Goal: Transaction & Acquisition: Purchase product/service

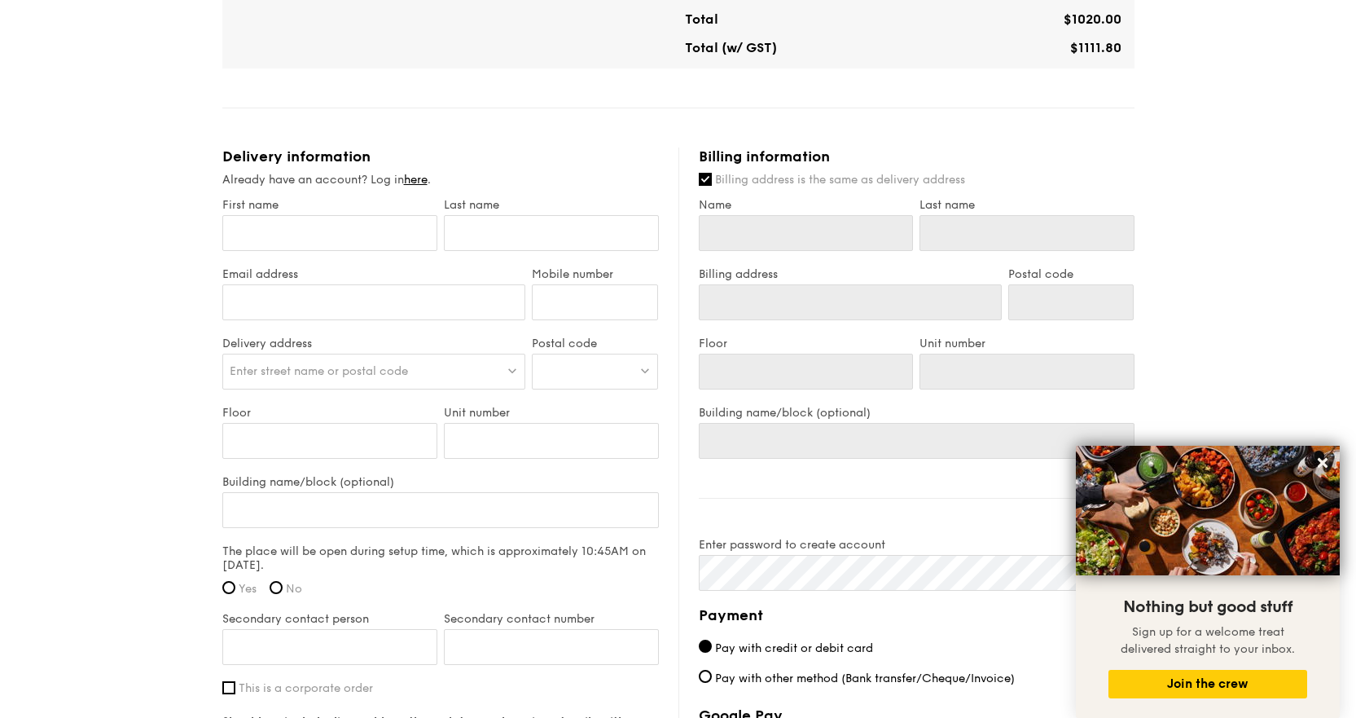
scroll to position [652, 0]
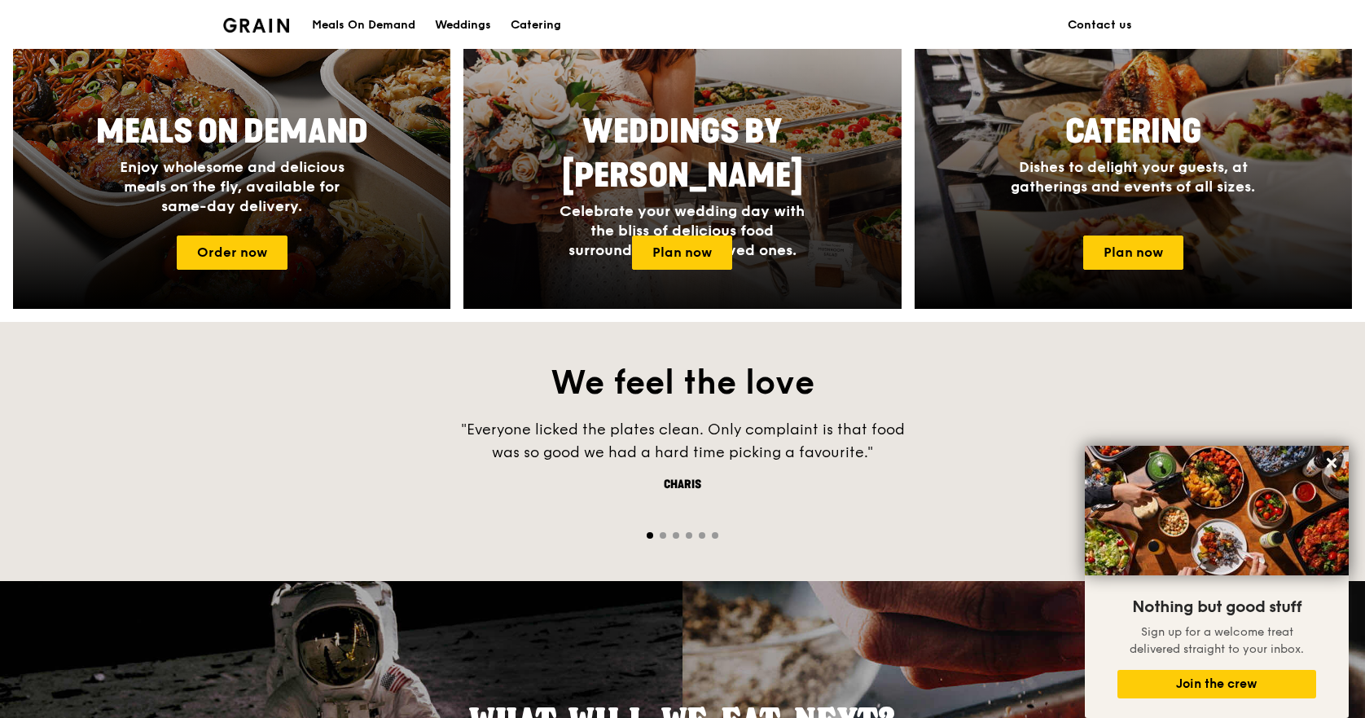
scroll to position [815, 0]
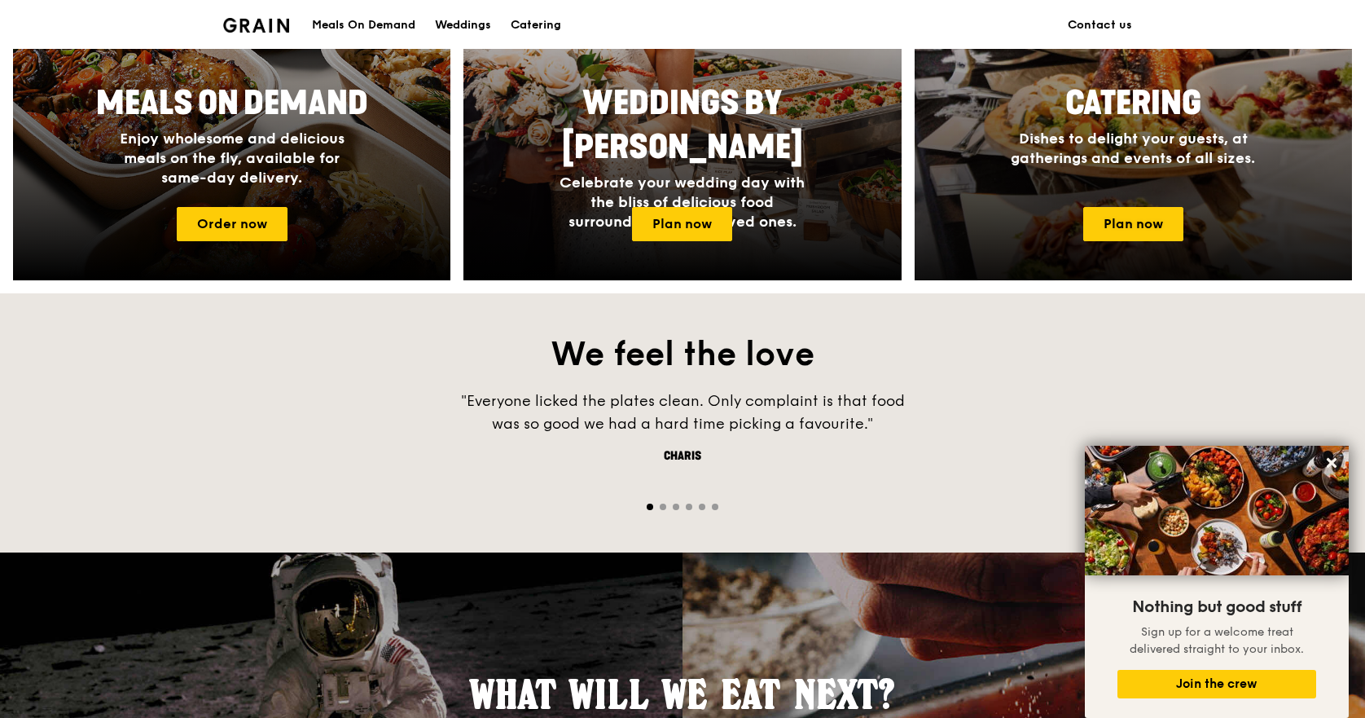
click at [1173, 109] on span "Catering" at bounding box center [1133, 103] width 136 height 39
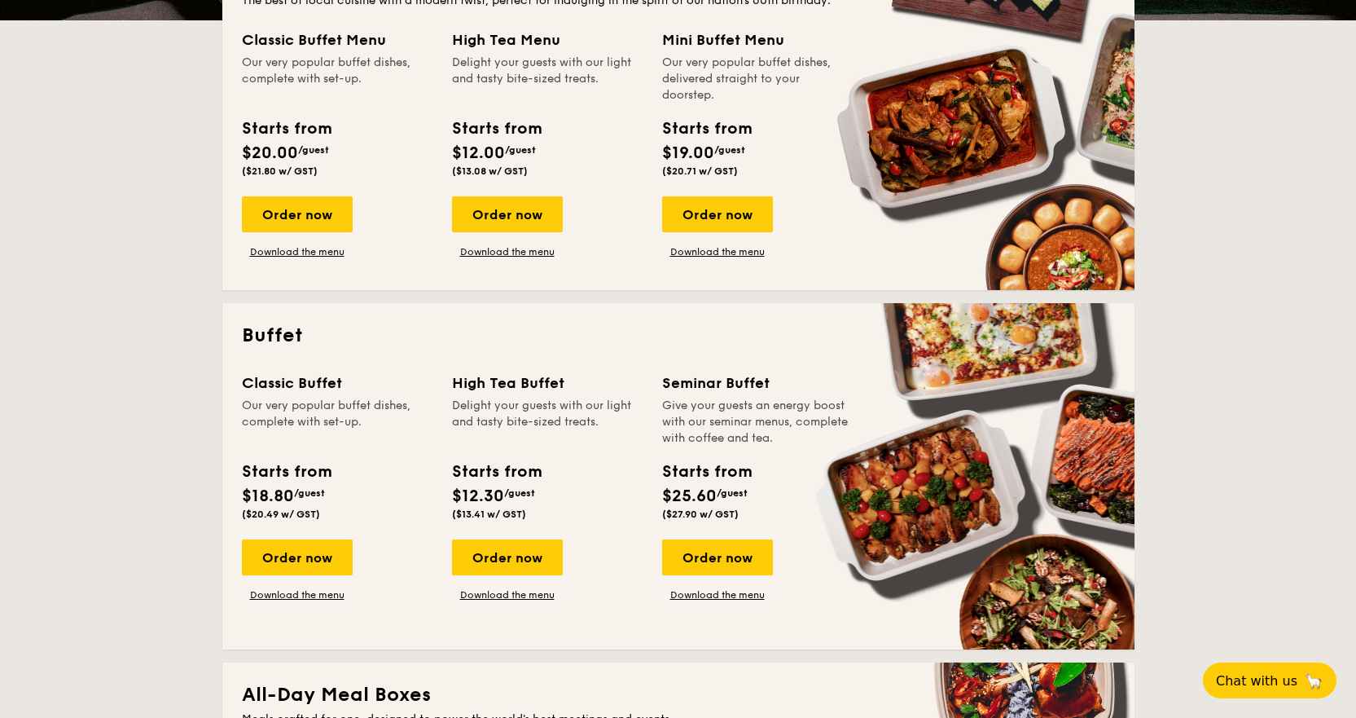
scroll to position [407, 0]
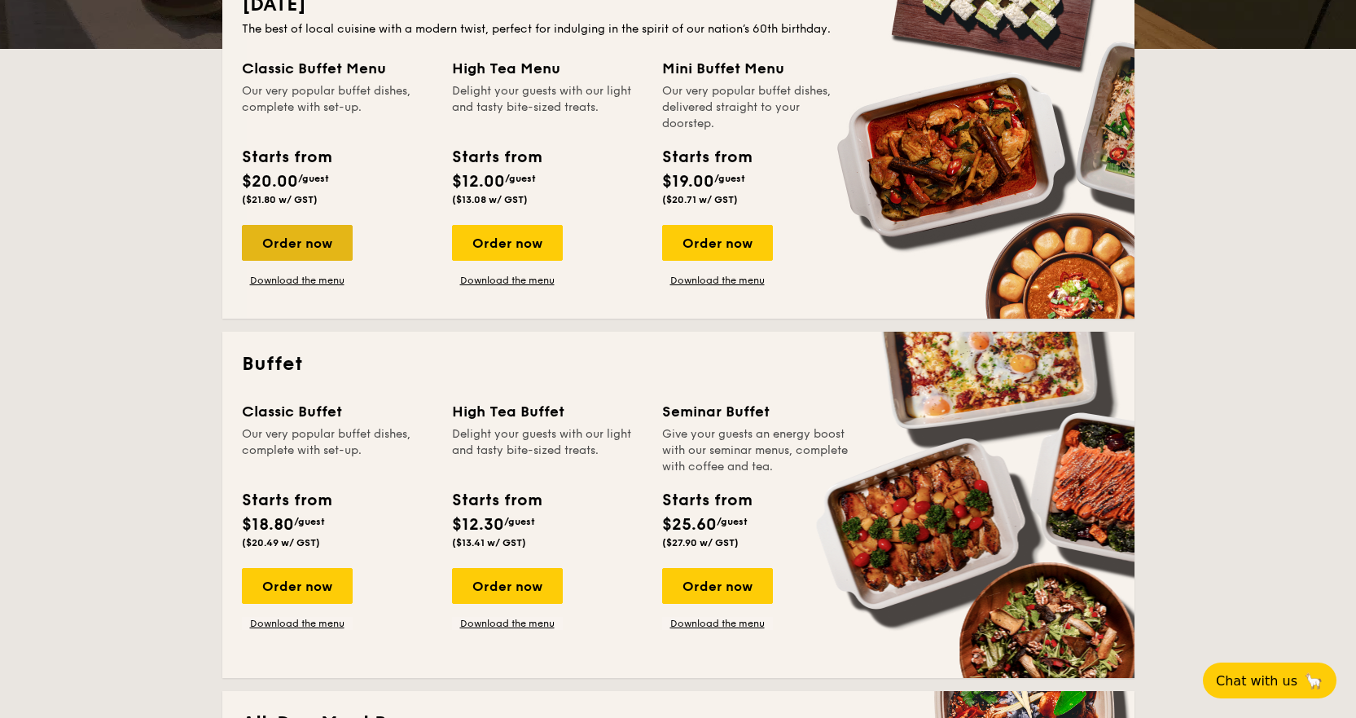
click at [301, 229] on div "Order now" at bounding box center [297, 243] width 111 height 36
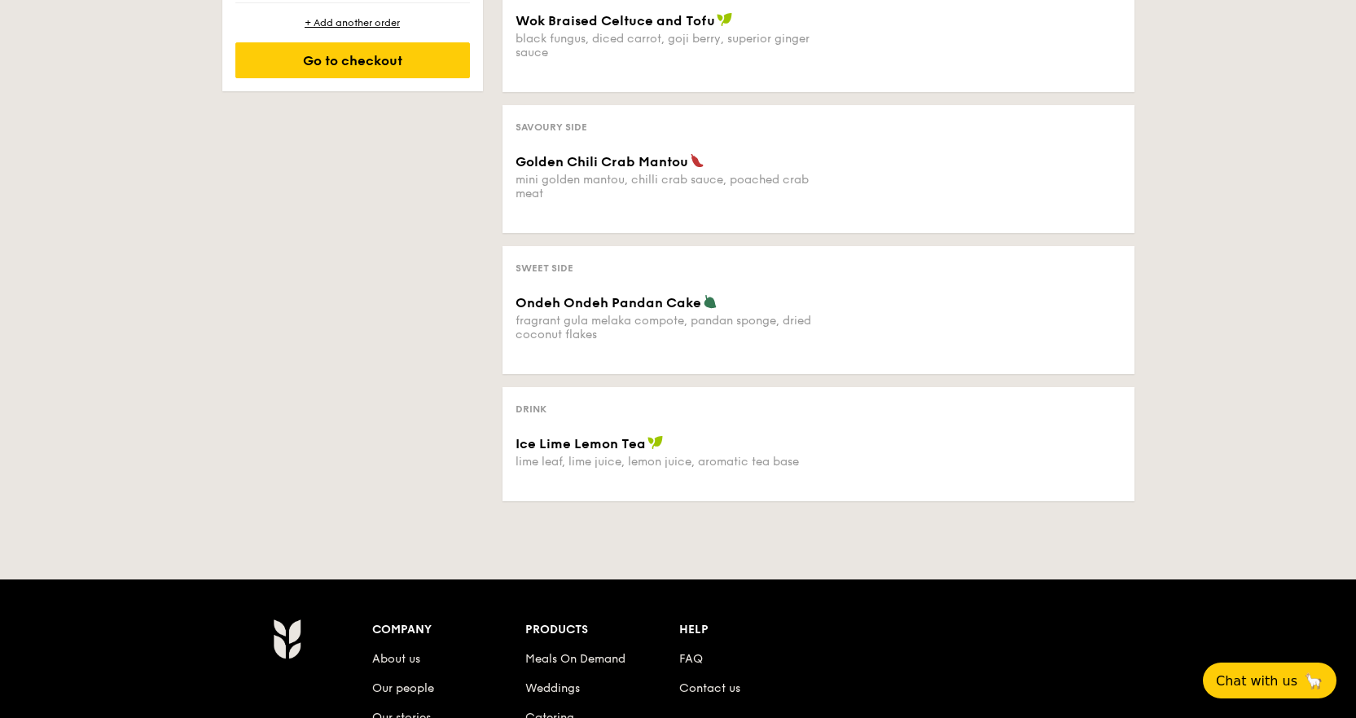
scroll to position [896, 0]
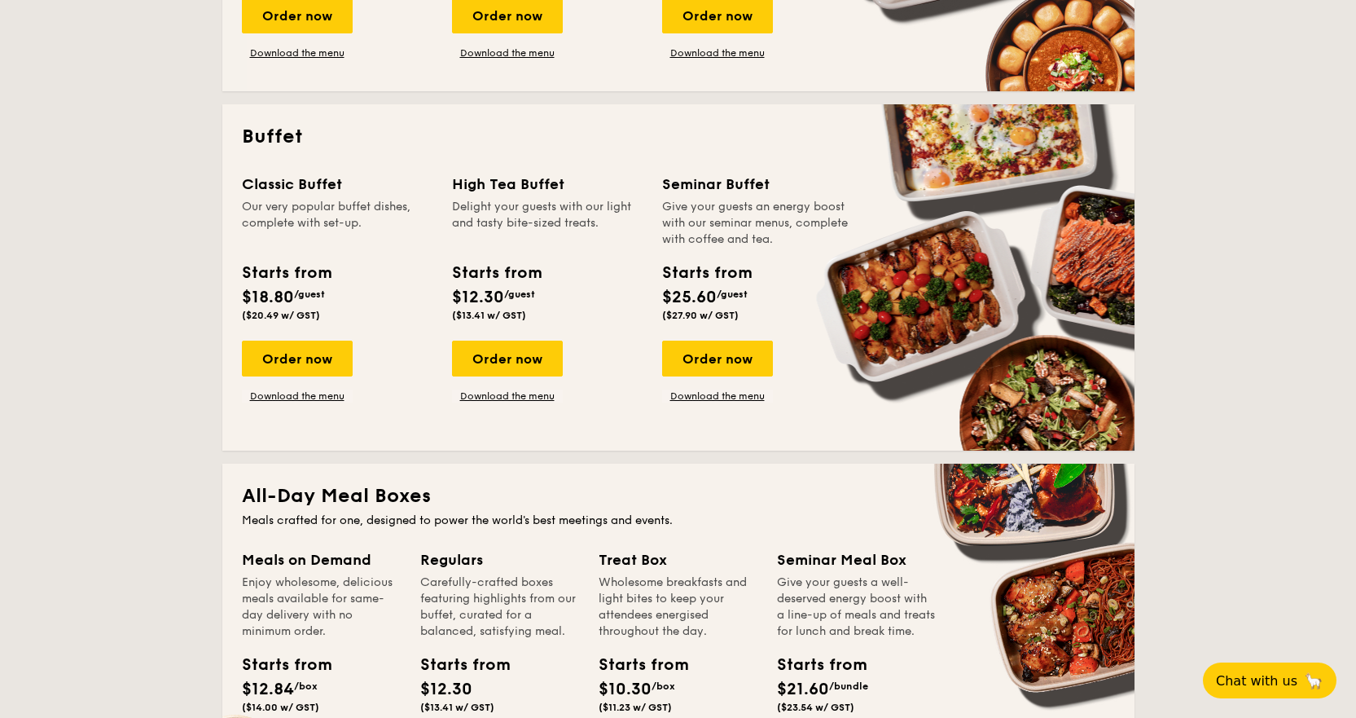
scroll to position [652, 0]
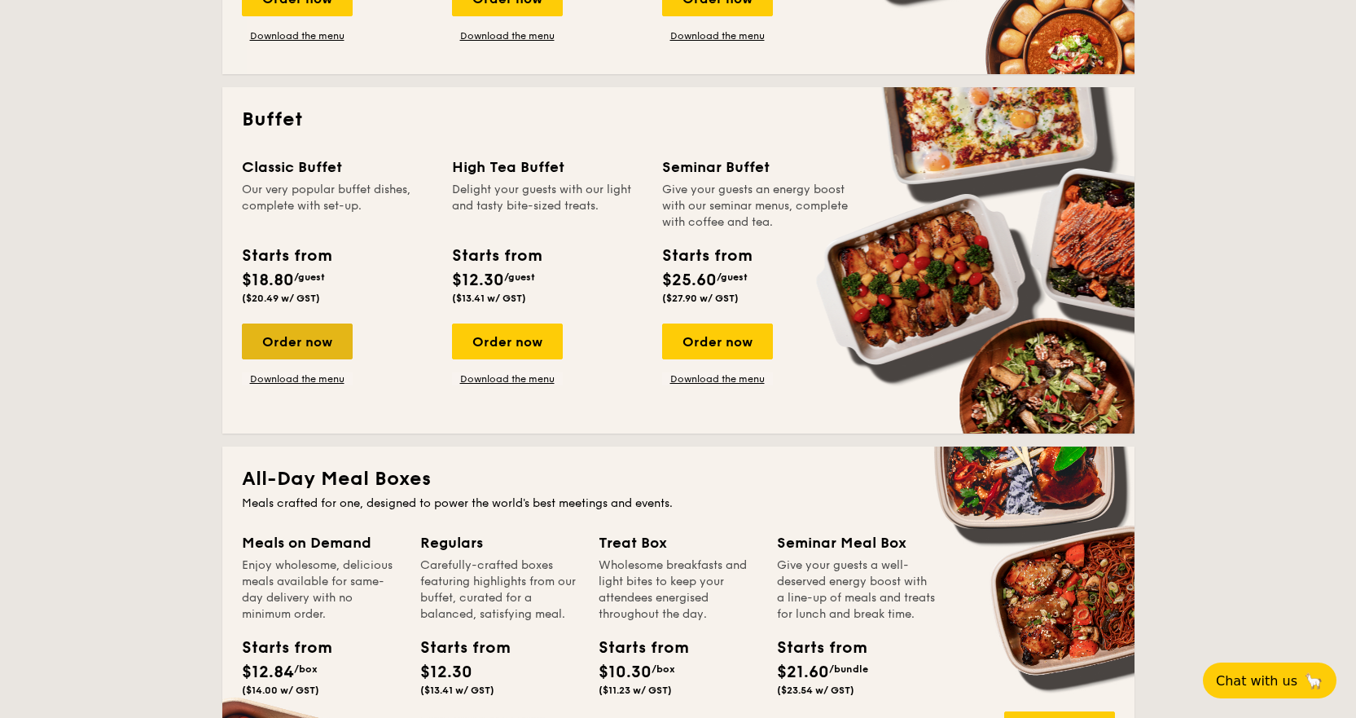
click at [284, 331] on div "Order now" at bounding box center [297, 341] width 111 height 36
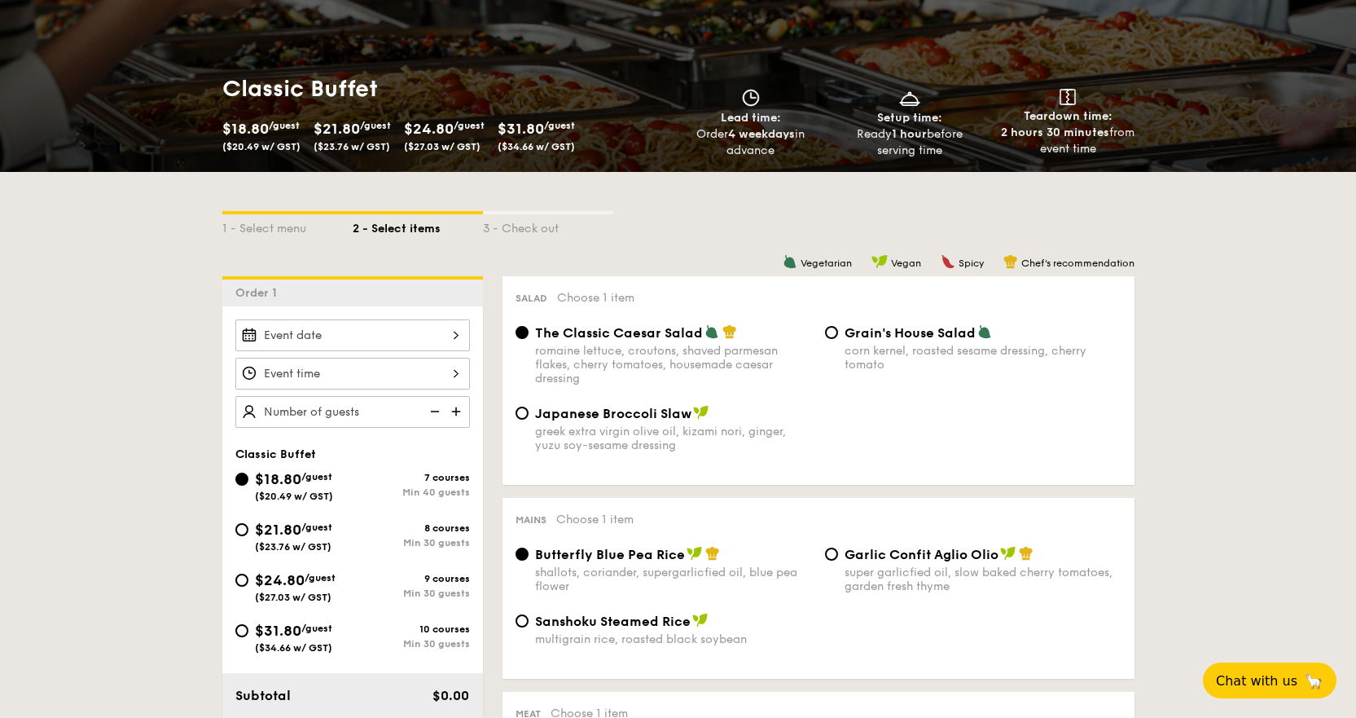
scroll to position [244, 0]
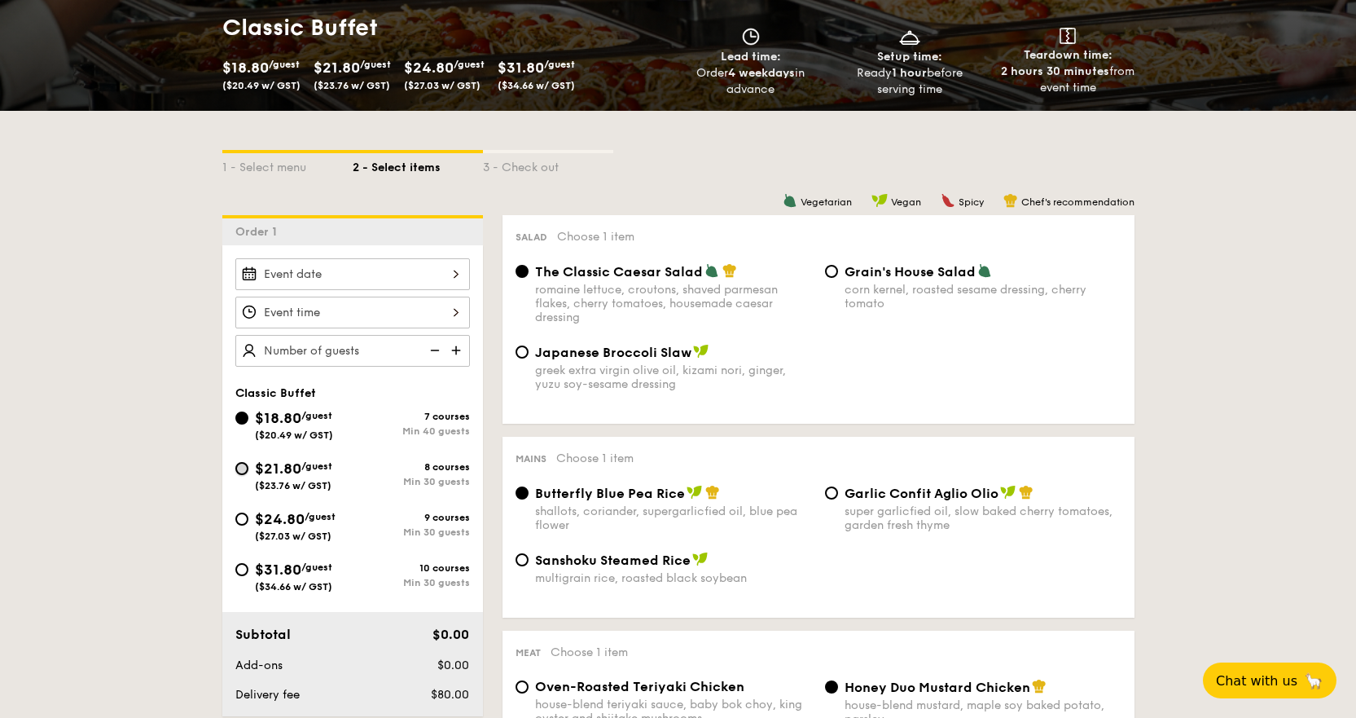
click at [248, 469] on input "$21.80 /guest ($23.76 w/ GST) 8 courses Min 30 guests" at bounding box center [241, 468] width 13 height 13
radio input "true"
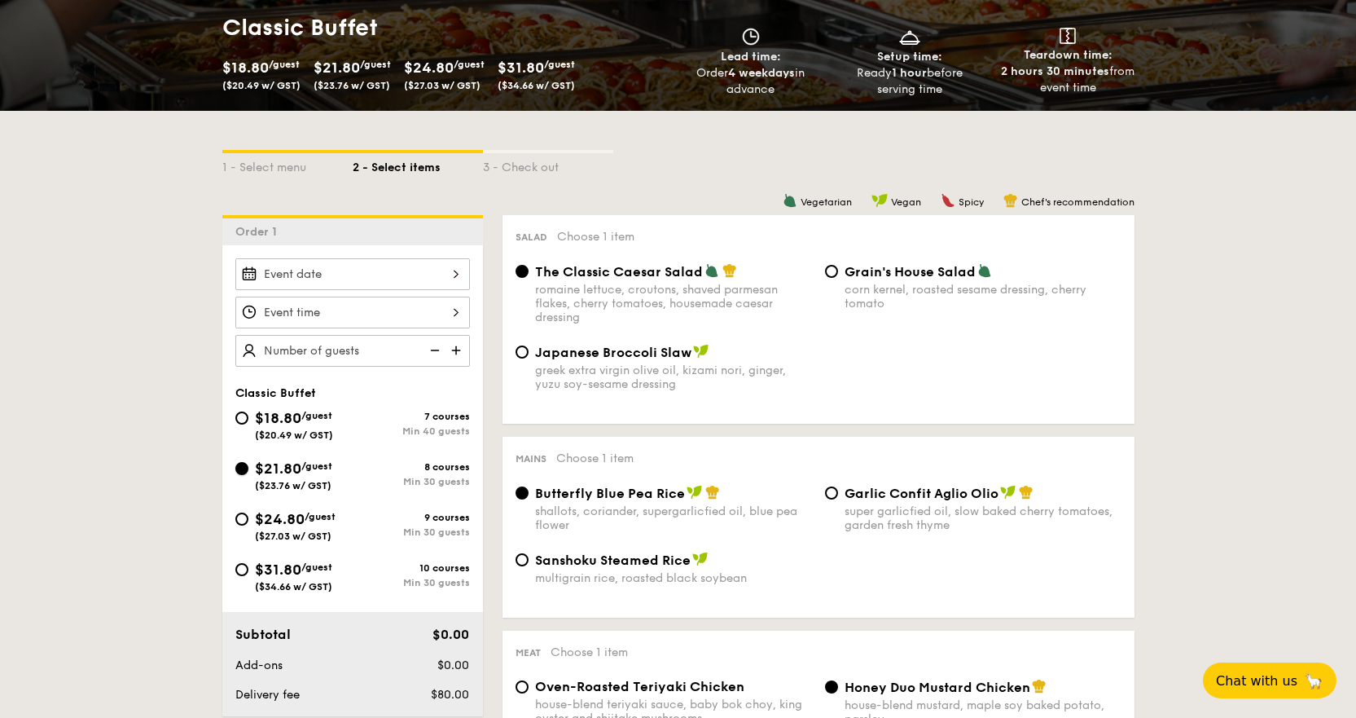
radio input "true"
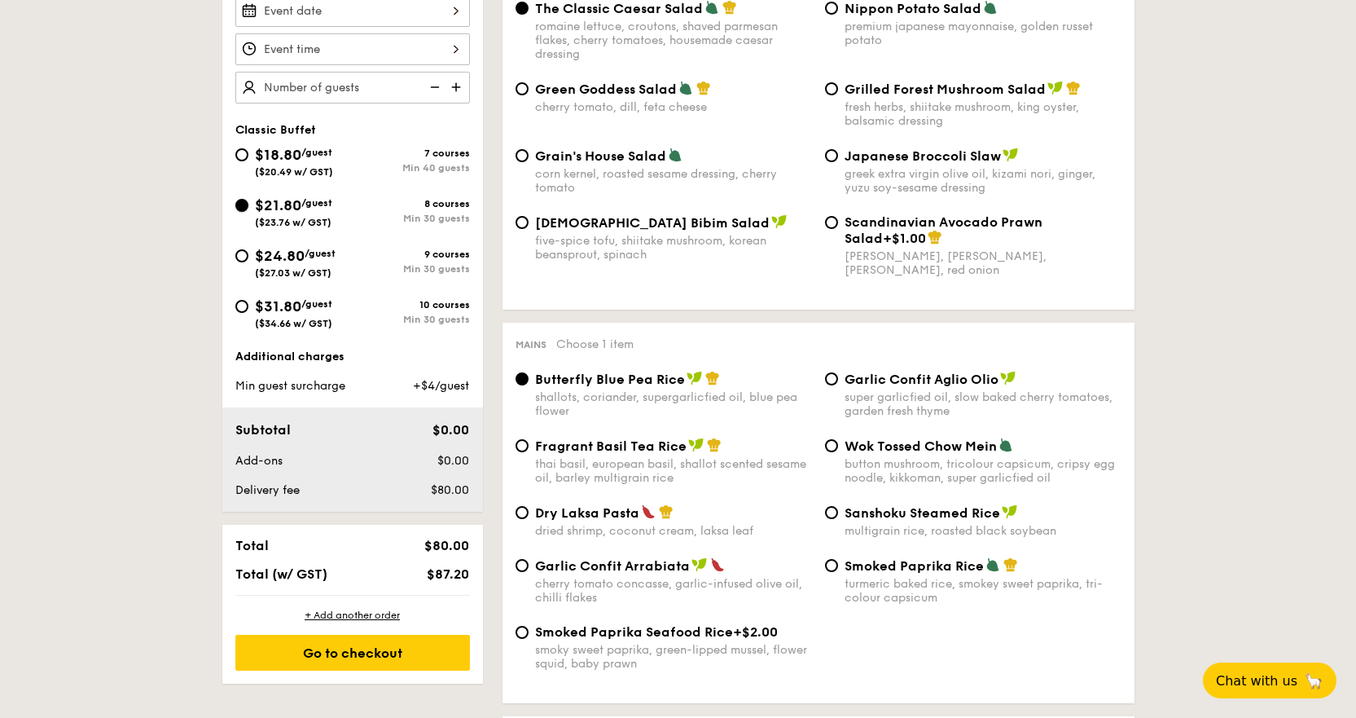
scroll to position [489, 0]
